Goal: Find specific page/section: Find specific page/section

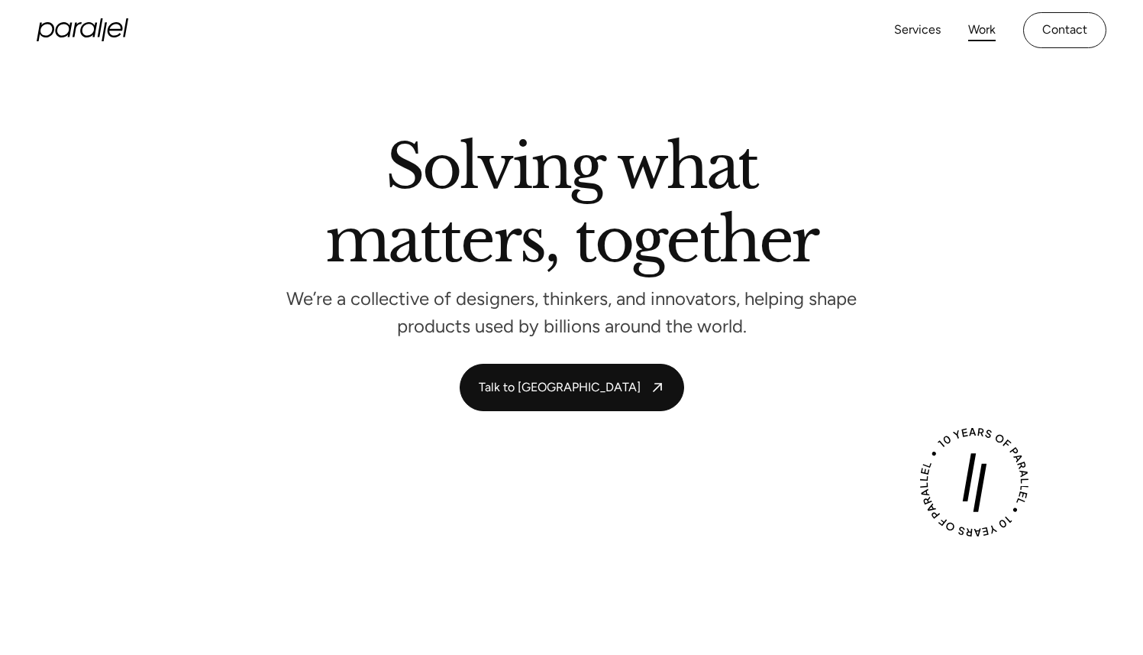
click at [991, 21] on link "Work" at bounding box center [982, 30] width 27 height 22
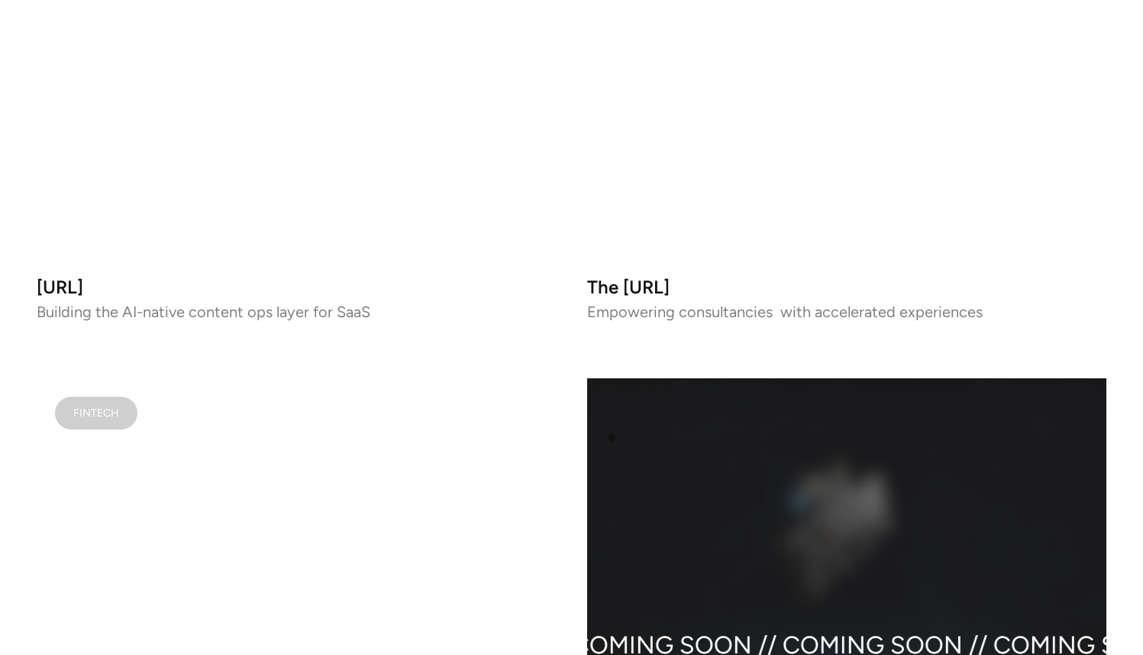
scroll to position [1293, 0]
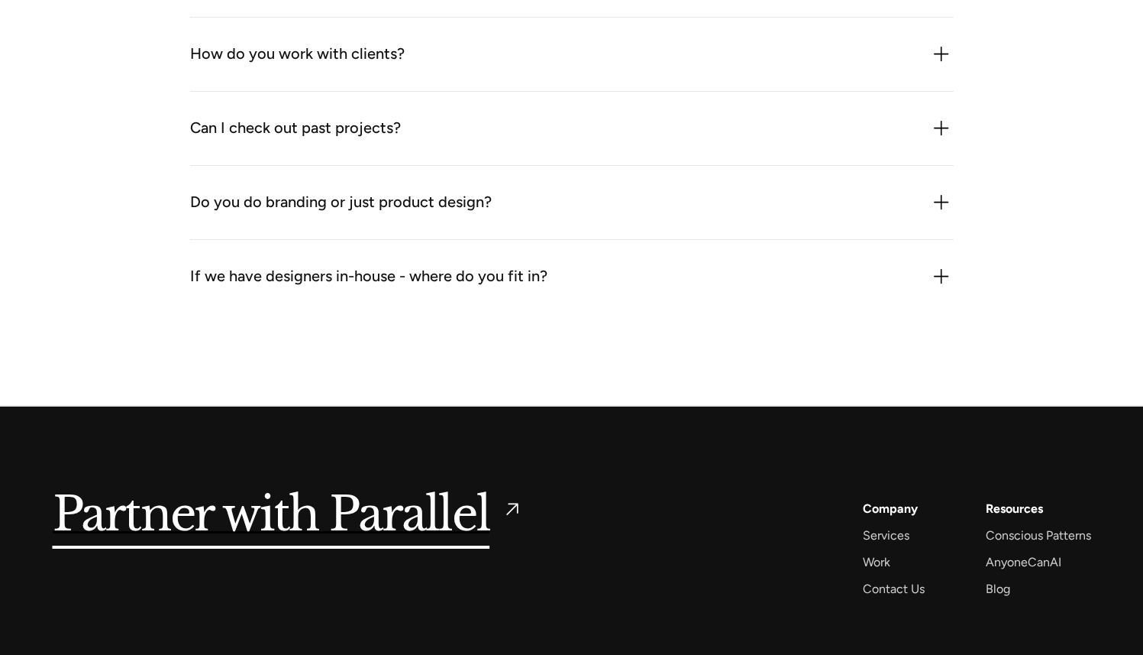
scroll to position [1927, 0]
